Goal: Task Accomplishment & Management: Manage account settings

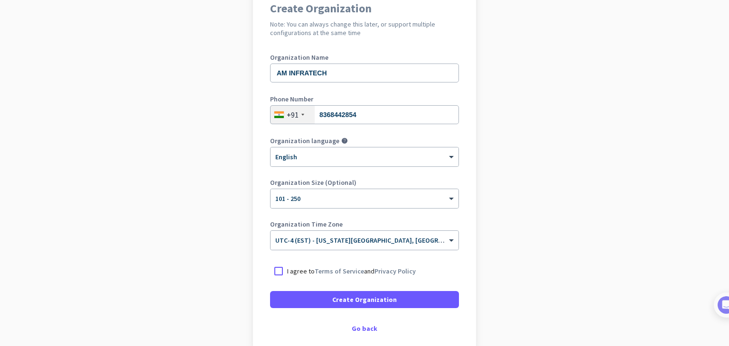
scroll to position [95, 0]
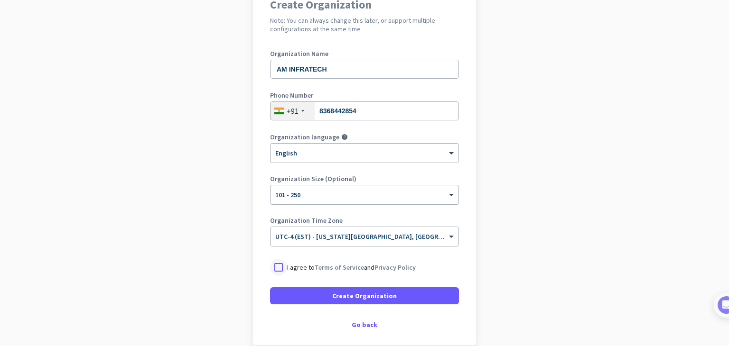
click at [277, 269] on div at bounding box center [278, 267] width 17 height 17
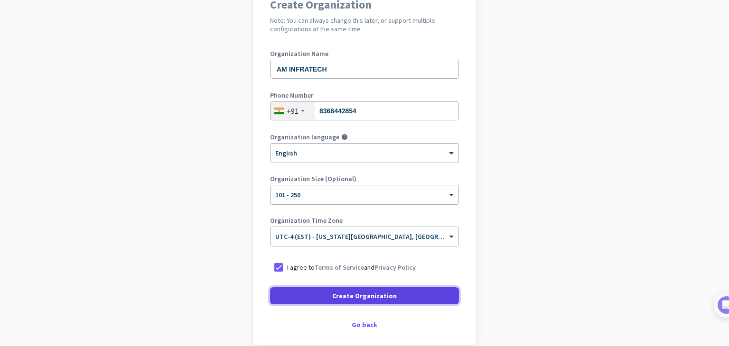
click at [357, 297] on span "Create Organization" at bounding box center [364, 295] width 65 height 9
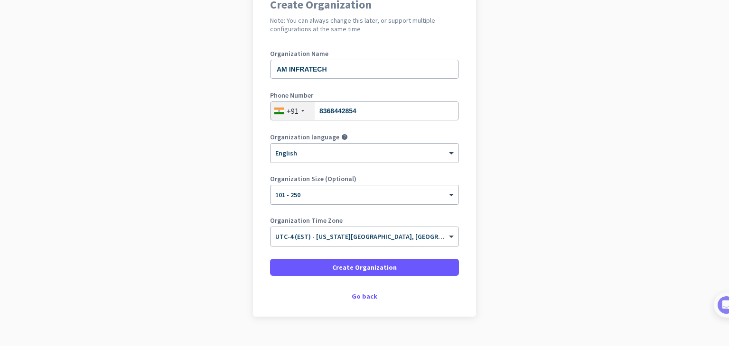
click at [442, 233] on div at bounding box center [364, 234] width 188 height 8
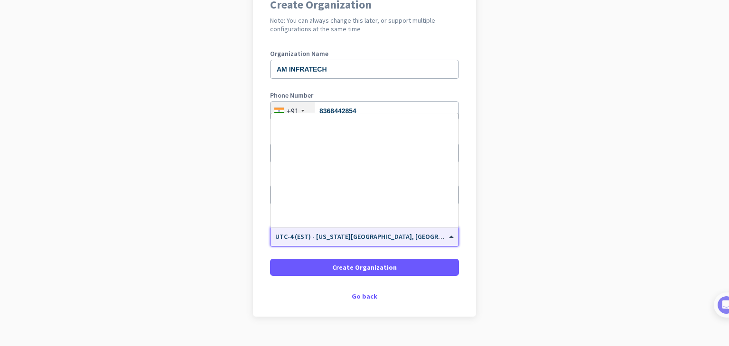
scroll to position [1112, 0]
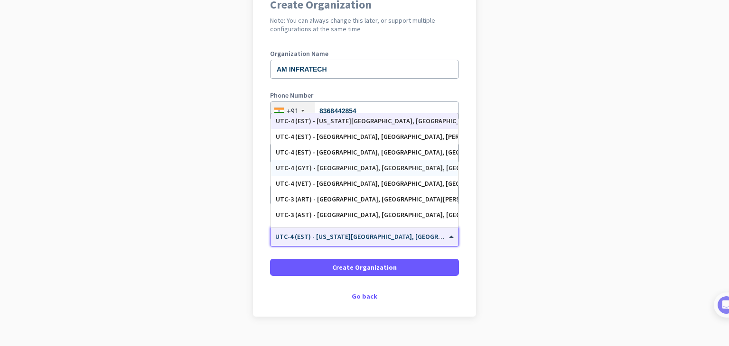
type input "K"
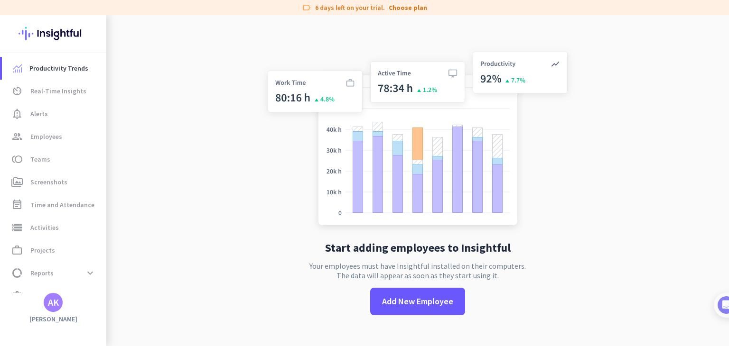
click at [602, 234] on app-no-employees "Start adding employees to Insightful Your employees must have Insightful instal…" at bounding box center [417, 188] width 623 height 346
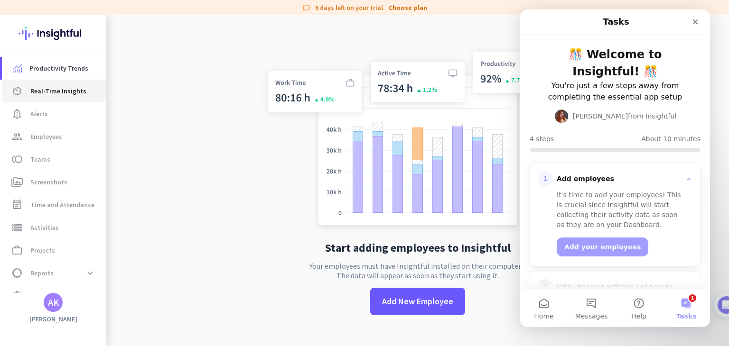
click at [53, 88] on span "Real-Time Insights" at bounding box center [58, 90] width 56 height 11
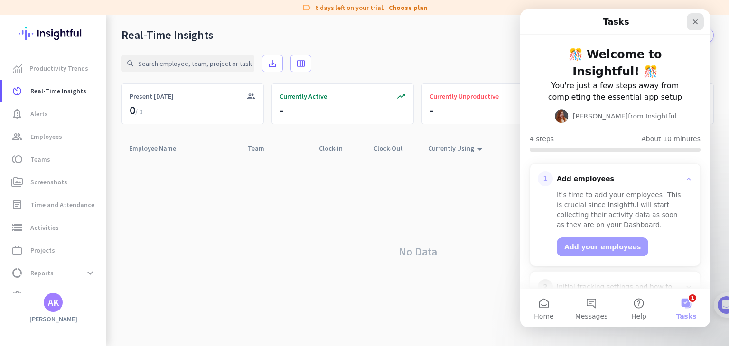
click at [697, 23] on icon "Close" at bounding box center [695, 21] width 5 height 5
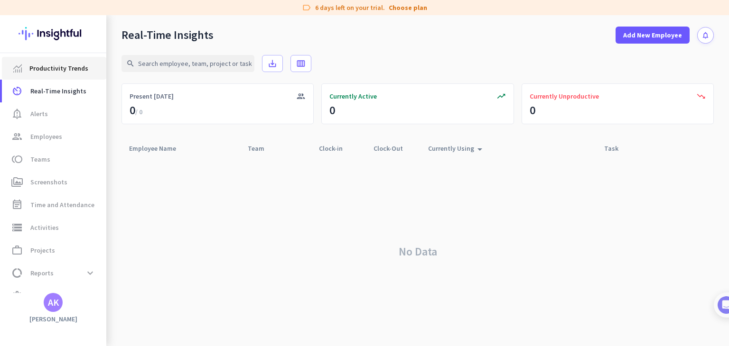
click at [40, 73] on span "Productivity Trends" at bounding box center [58, 68] width 59 height 11
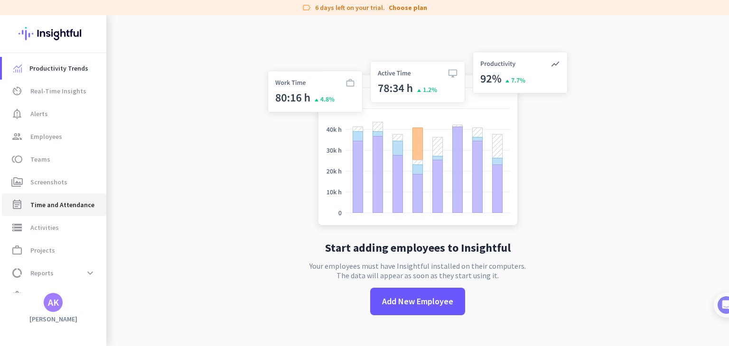
click at [47, 208] on span "Time and Attendance" at bounding box center [62, 204] width 64 height 11
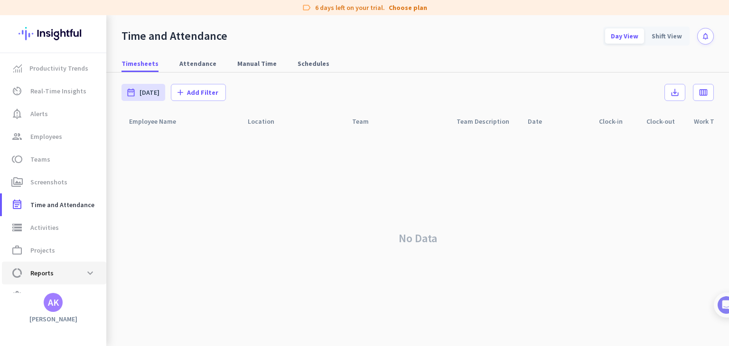
click at [53, 272] on body "label 6 days left on your trial. Choose plan Productivity Trends av_timer Real-…" at bounding box center [364, 173] width 729 height 346
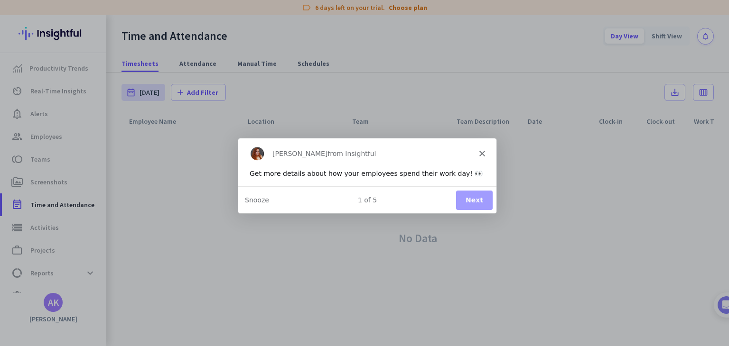
click at [467, 197] on button "Next" at bounding box center [474, 199] width 37 height 19
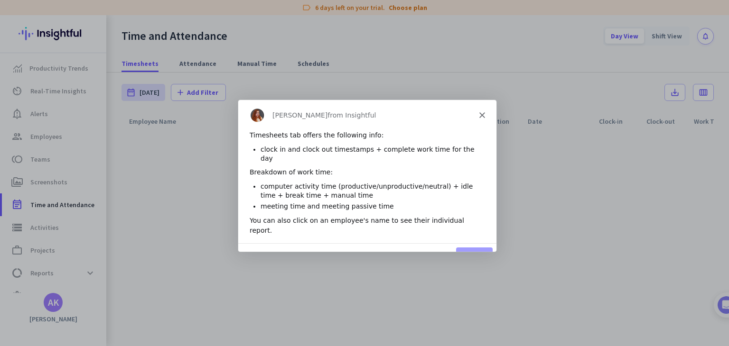
click at [474, 247] on button "Next" at bounding box center [474, 256] width 37 height 19
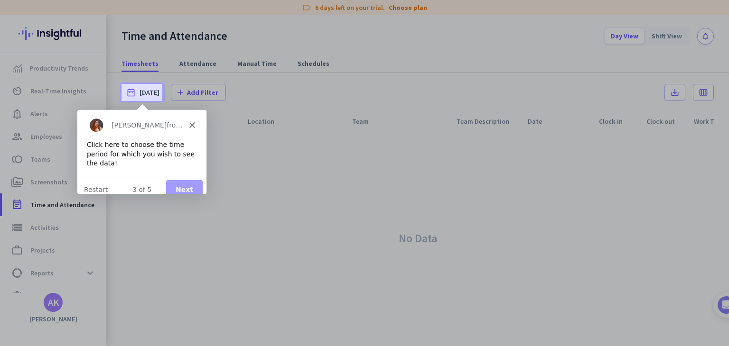
click at [189, 179] on button "Next" at bounding box center [184, 188] width 37 height 19
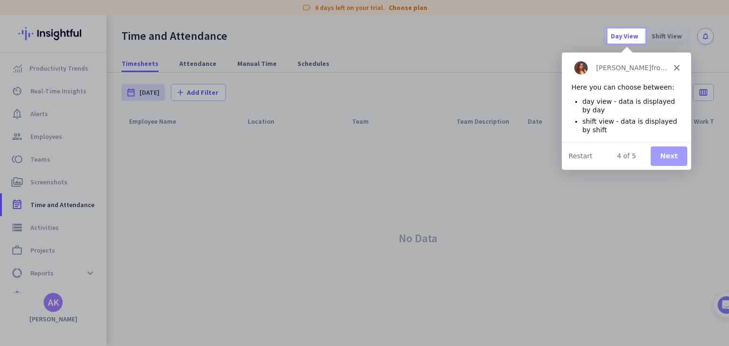
click at [662, 160] on button "Next" at bounding box center [668, 155] width 37 height 19
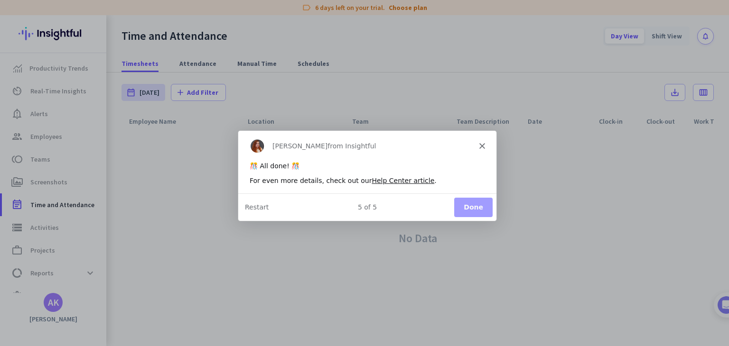
click at [492, 206] on div "5 of 5" at bounding box center [367, 207] width 258 height 10
click at [475, 215] on button "Done" at bounding box center [473, 206] width 38 height 19
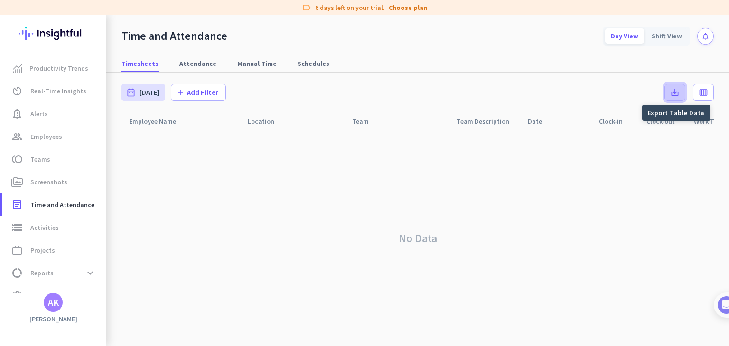
click at [679, 90] on icon "save_alt" at bounding box center [674, 92] width 9 height 9
click at [488, 61] on div "Timesheets Attendance Manual Time Schedules" at bounding box center [417, 64] width 623 height 18
click at [185, 67] on span "Attendance" at bounding box center [197, 63] width 37 height 9
type input "[DATE] - [DATE]"
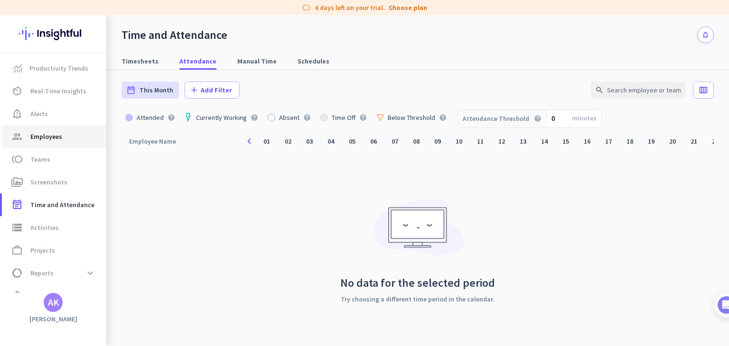
click at [45, 140] on span "Employees" at bounding box center [46, 136] width 32 height 11
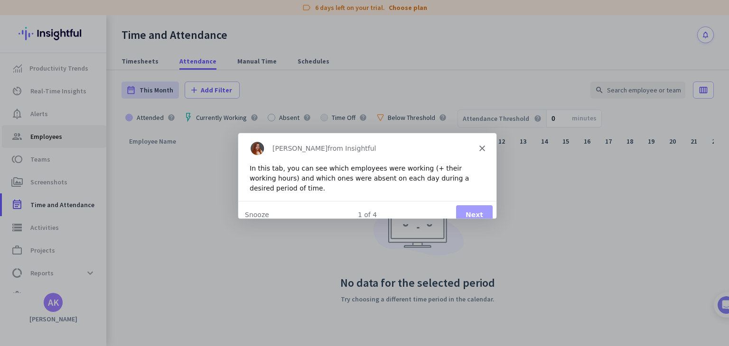
type input "[DATE] - [DATE]"
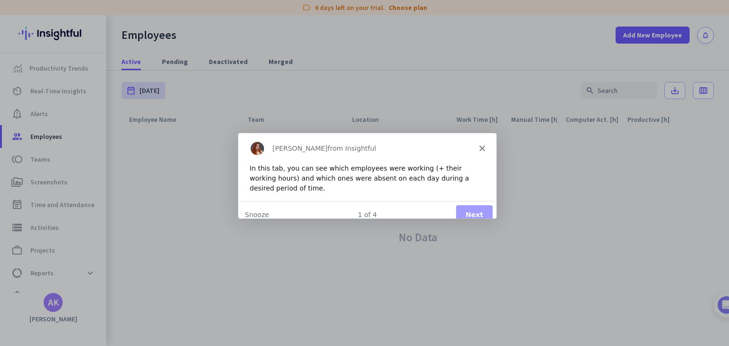
click at [490, 211] on button "Next" at bounding box center [474, 214] width 37 height 19
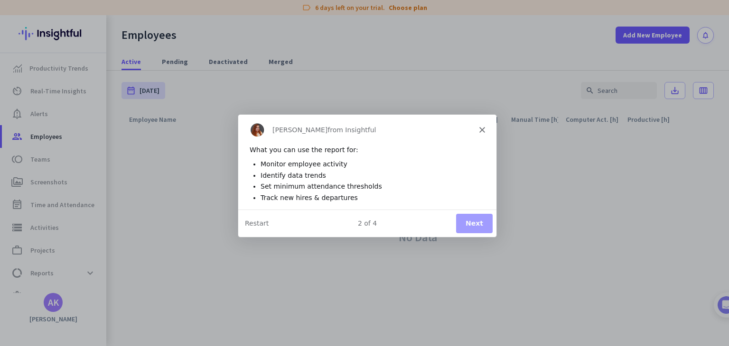
click at [477, 226] on button "Next" at bounding box center [474, 222] width 37 height 19
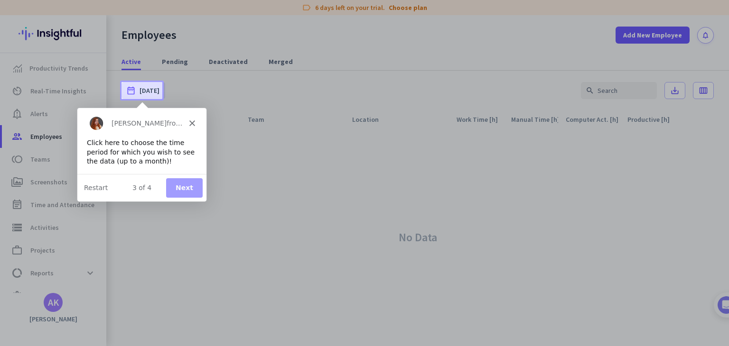
click at [185, 194] on button "Next" at bounding box center [184, 186] width 37 height 19
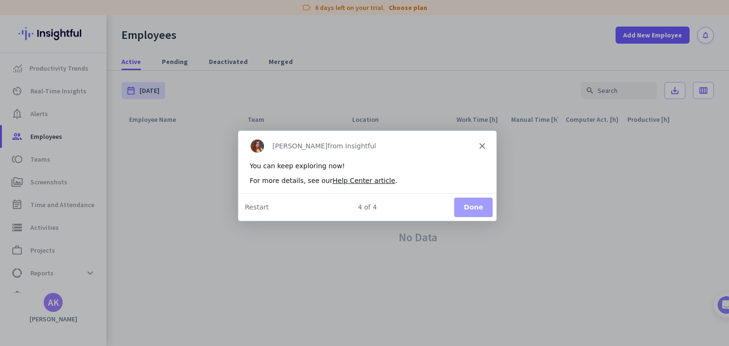
click at [470, 208] on button "Done" at bounding box center [473, 206] width 38 height 19
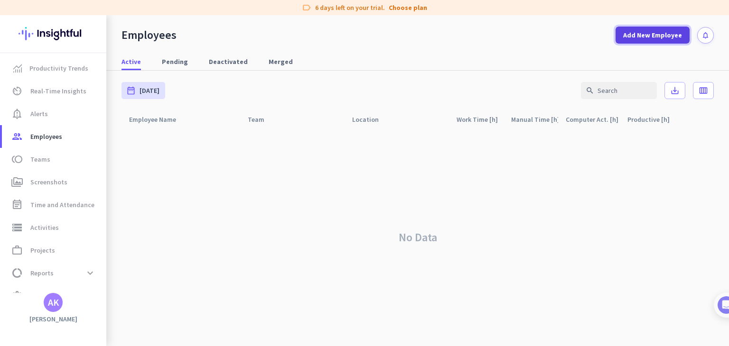
click at [656, 38] on span "Add New Employee" at bounding box center [652, 34] width 59 height 9
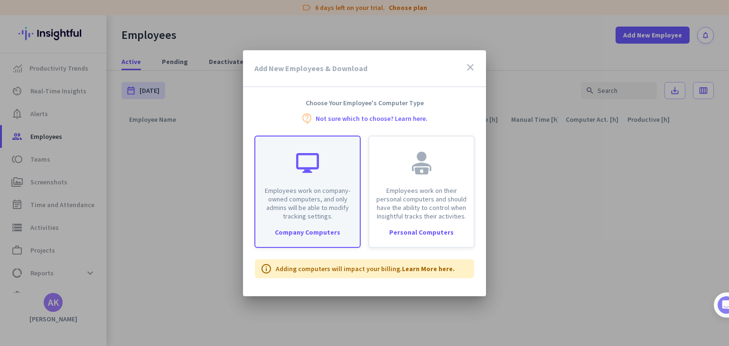
click at [339, 229] on div "Company Computers" at bounding box center [307, 232] width 104 height 7
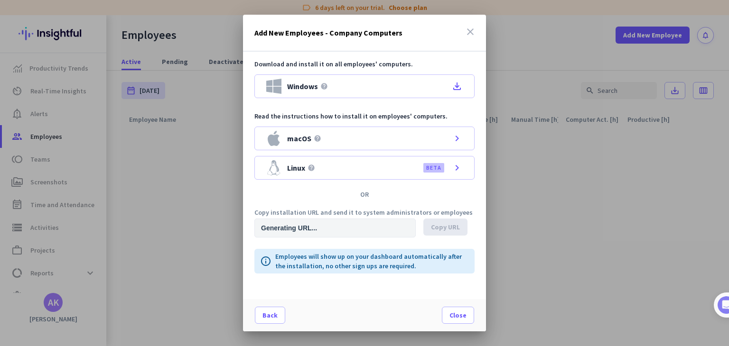
type input "[URL][DOMAIN_NAME]"
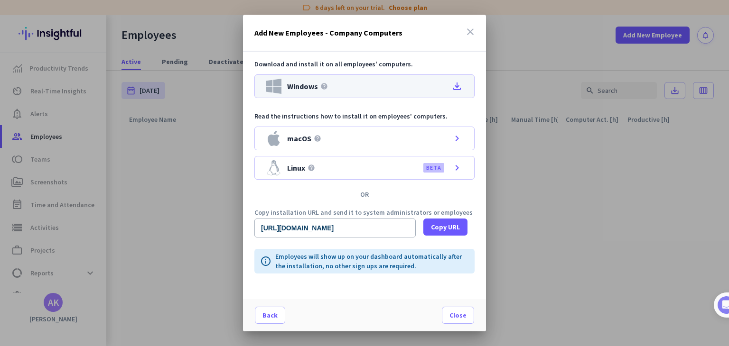
click at [457, 85] on icon "file_download" at bounding box center [456, 86] width 11 height 11
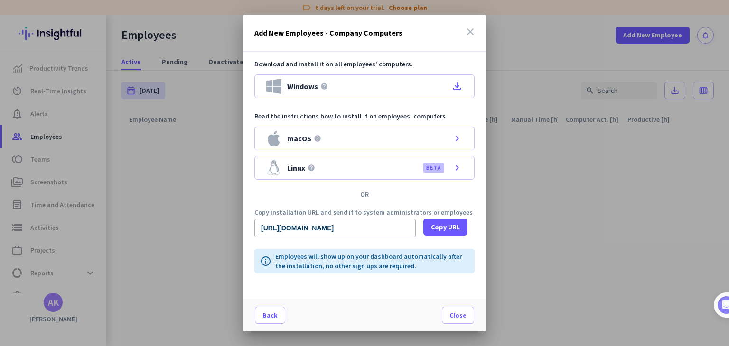
click at [467, 31] on icon "close" at bounding box center [470, 31] width 11 height 11
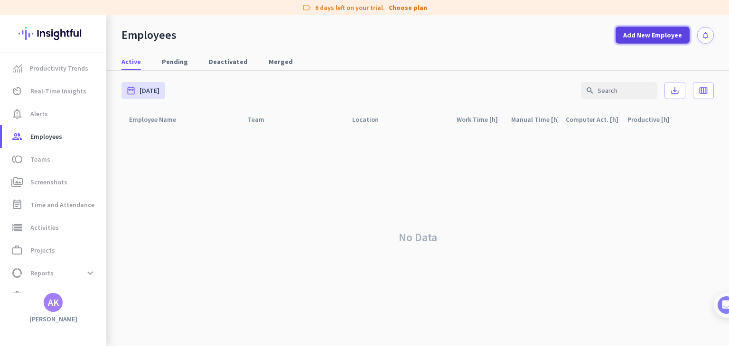
click at [653, 38] on span "Add New Employee" at bounding box center [652, 34] width 59 height 9
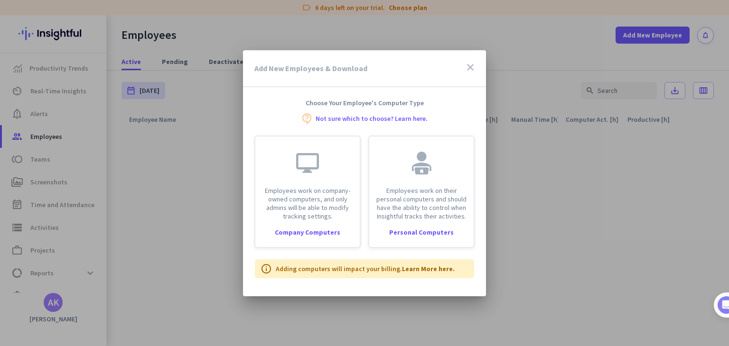
click at [468, 65] on icon "close" at bounding box center [470, 67] width 11 height 11
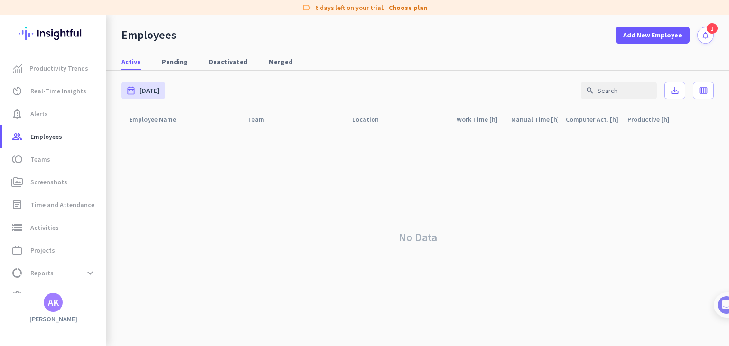
click at [710, 33] on button "notifications" at bounding box center [705, 35] width 17 height 17
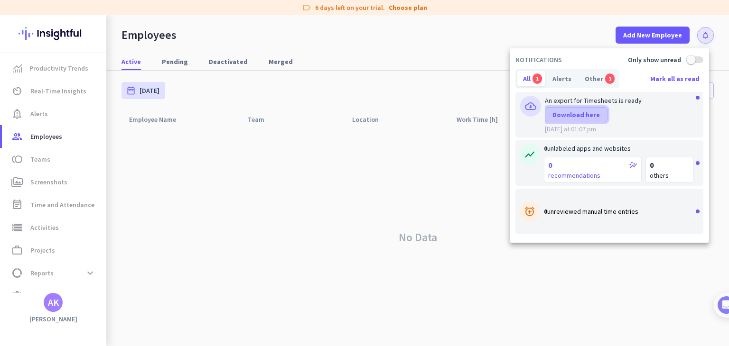
click at [591, 118] on span "Download here" at bounding box center [575, 114] width 47 height 9
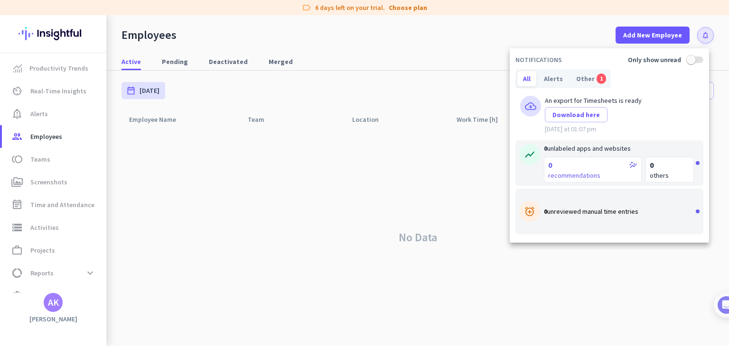
click at [394, 173] on div at bounding box center [364, 173] width 729 height 346
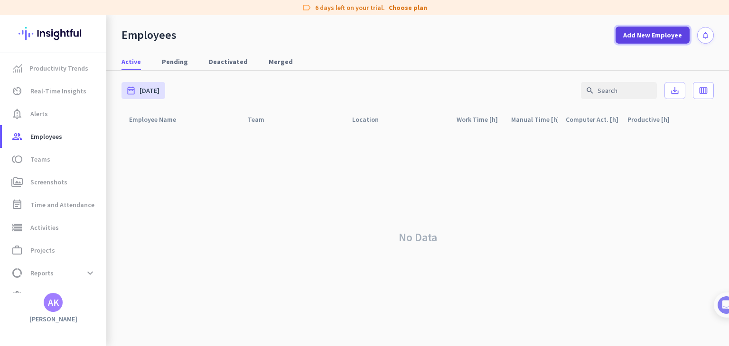
click at [655, 39] on span "Add New Employee" at bounding box center [652, 34] width 59 height 9
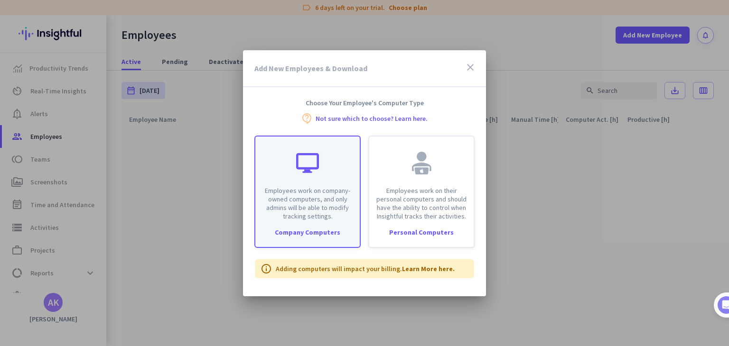
click at [315, 223] on div "Employees work on company-owned computers, and only admins will be able to modi…" at bounding box center [307, 192] width 106 height 112
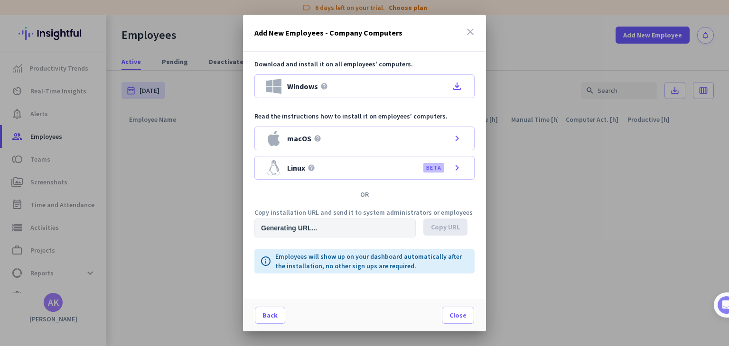
type input "[URL][DOMAIN_NAME]"
click at [586, 218] on div at bounding box center [364, 173] width 729 height 346
